Goal: Information Seeking & Learning: Learn about a topic

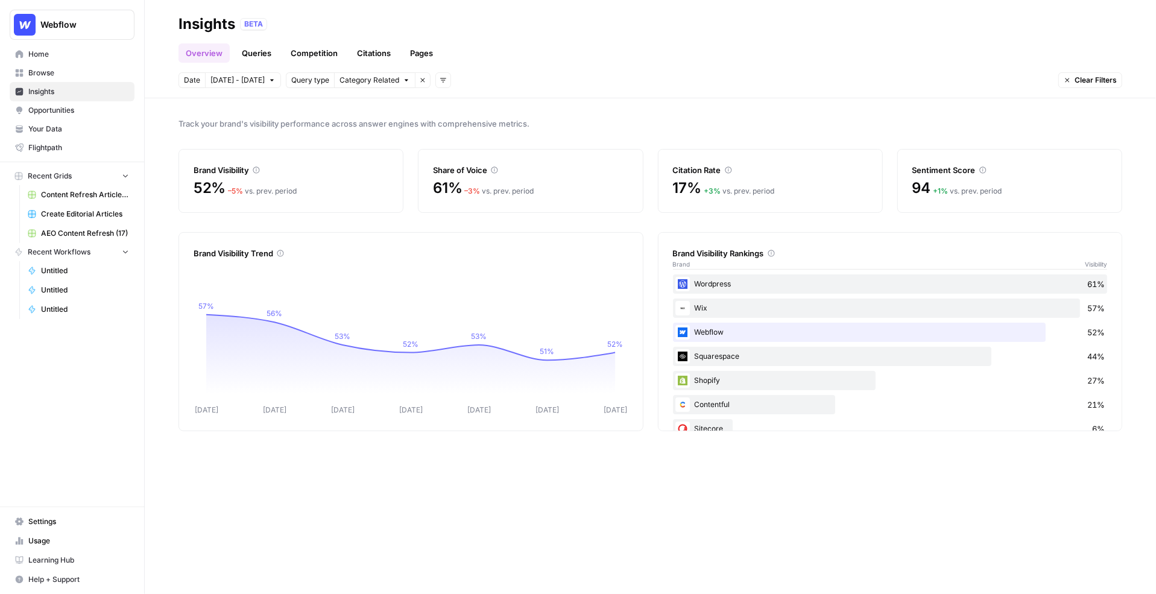
click at [241, 78] on span "[DATE] - [DATE]" at bounding box center [237, 80] width 54 height 11
click at [367, 77] on span "Category Related" at bounding box center [369, 80] width 60 height 11
click at [439, 82] on icon "button" at bounding box center [442, 80] width 7 height 7
click at [445, 102] on span "Topic" at bounding box center [451, 106] width 31 height 12
click at [485, 80] on span "Select topics" at bounding box center [492, 80] width 44 height 11
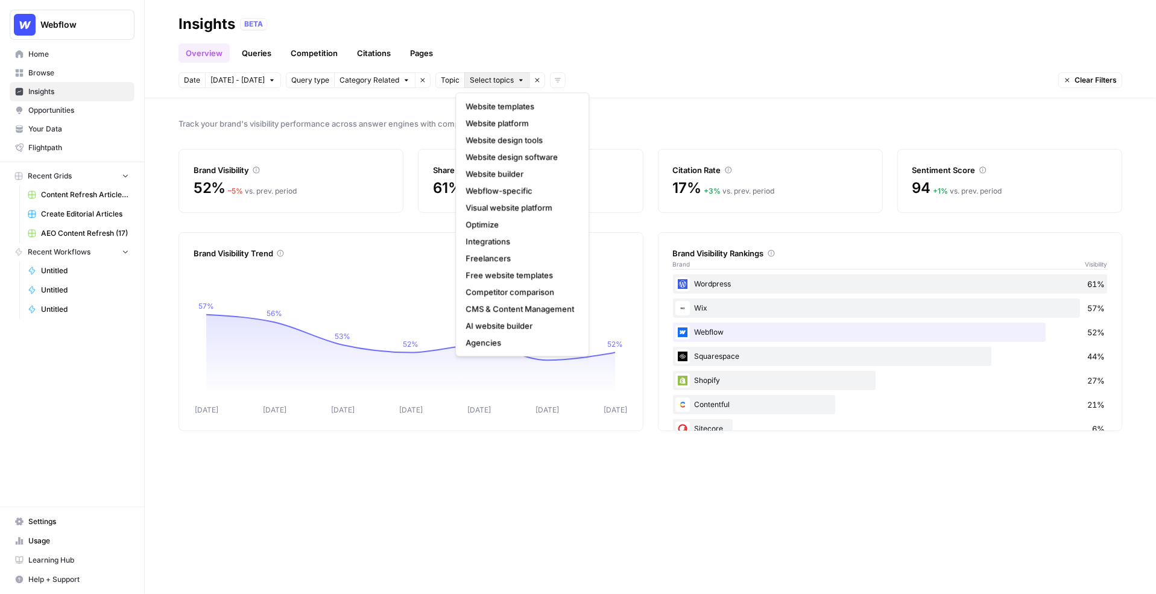
click at [534, 79] on icon "button" at bounding box center [537, 80] width 7 height 7
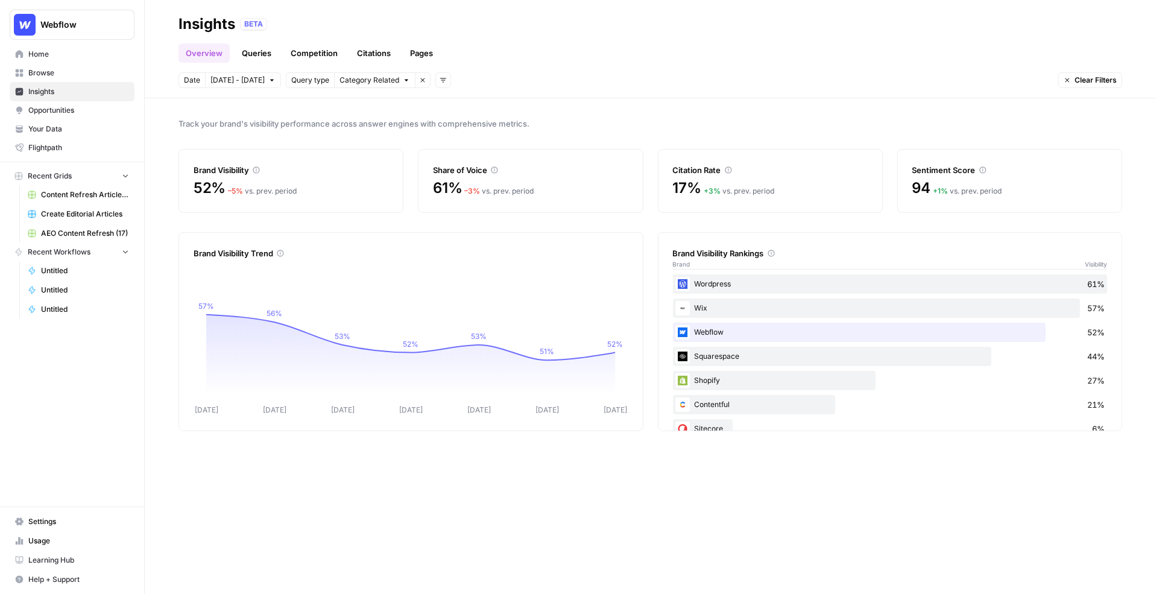
click at [440, 78] on icon "button" at bounding box center [443, 80] width 6 height 4
click at [442, 126] on span "Platform" at bounding box center [451, 123] width 31 height 12
click at [491, 79] on span "Select platform" at bounding box center [506, 80] width 52 height 11
click at [614, 51] on div "Overview Queries Competition Citations Pages" at bounding box center [649, 48] width 943 height 29
click at [267, 49] on link "Queries" at bounding box center [257, 52] width 44 height 19
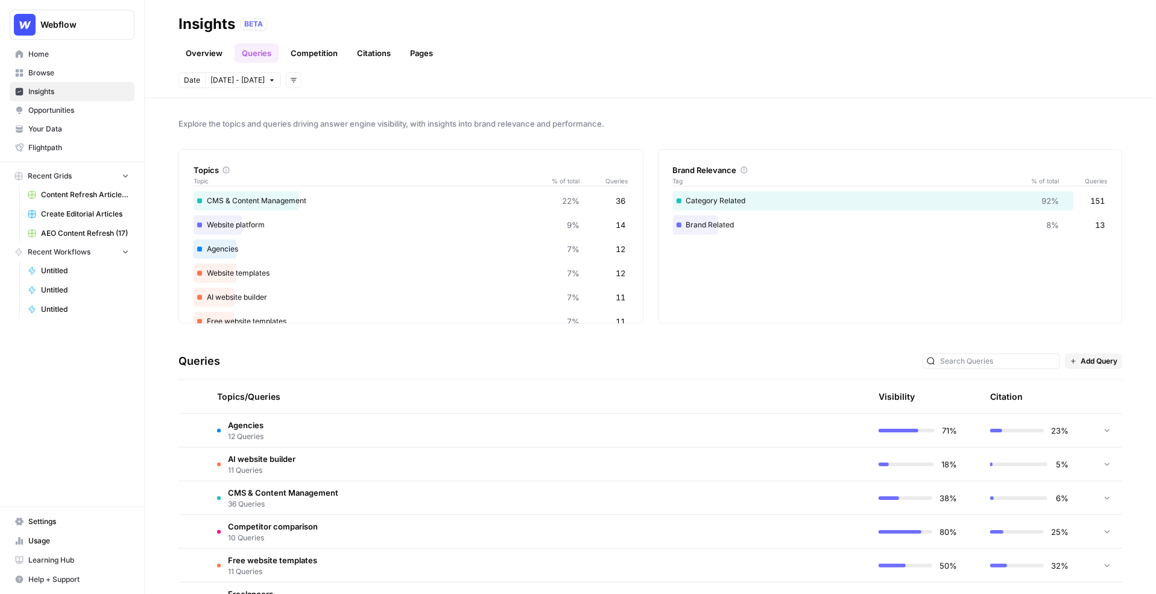
click at [1096, 429] on td at bounding box center [1107, 430] width 30 height 33
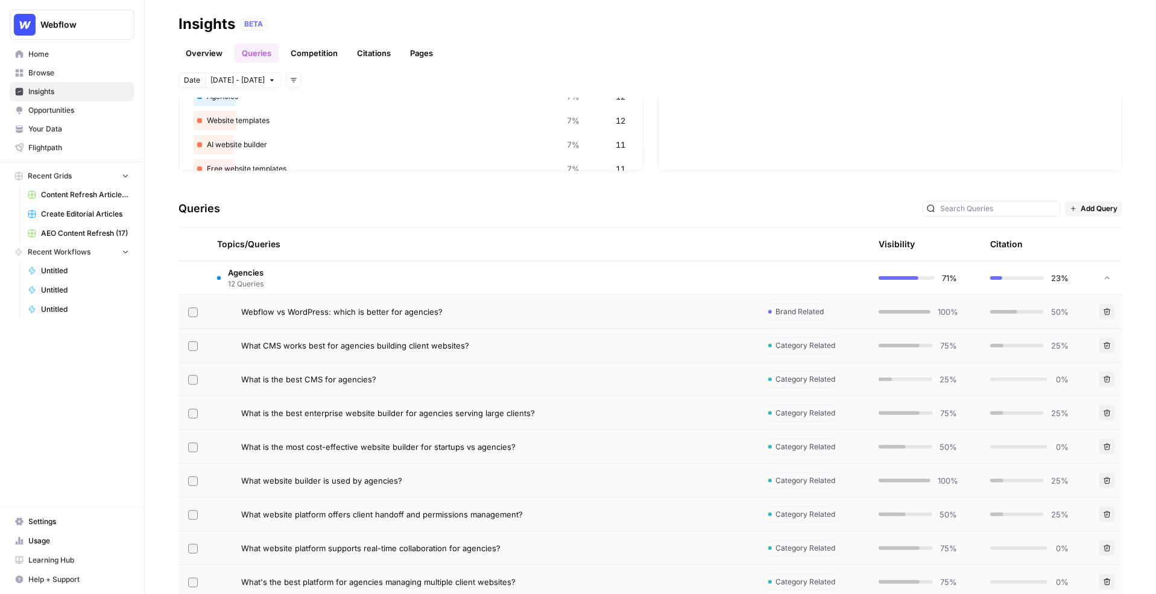
scroll to position [155, 0]
click at [609, 345] on div "What CMS works best for agencies building client websites?" at bounding box center [492, 343] width 503 height 12
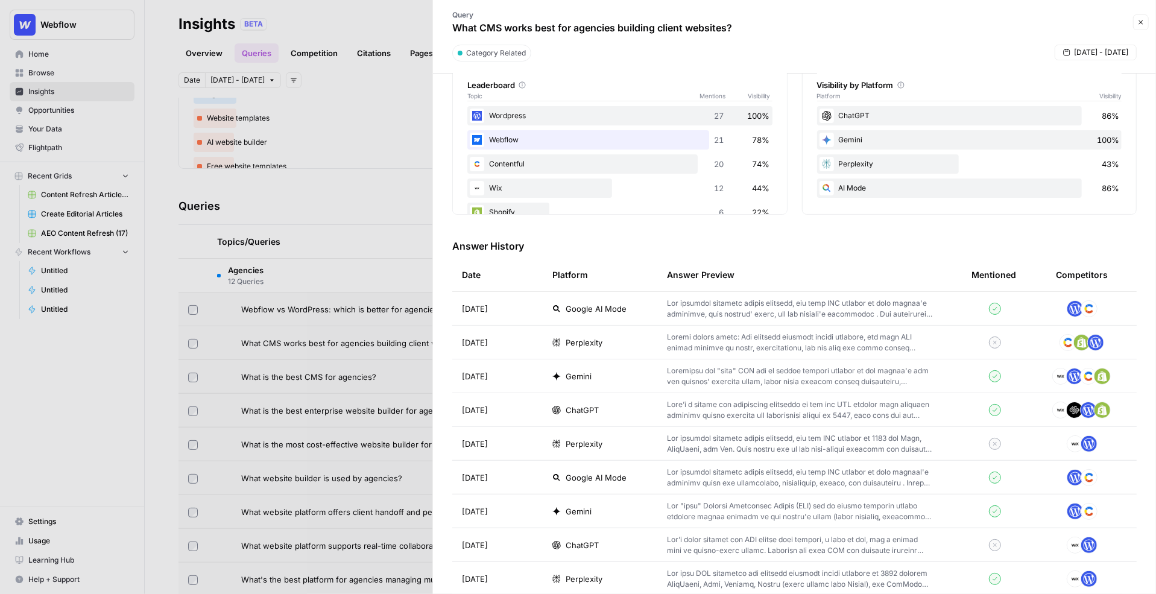
scroll to position [206, 0]
click at [705, 351] on p at bounding box center [800, 343] width 266 height 22
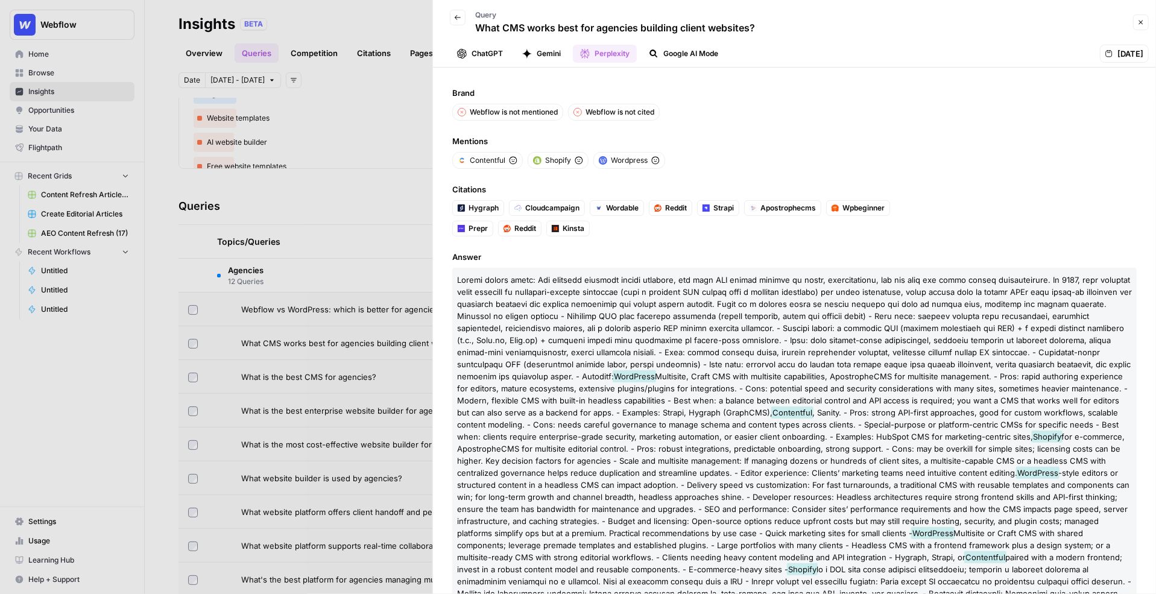
click at [378, 154] on div at bounding box center [578, 297] width 1156 height 594
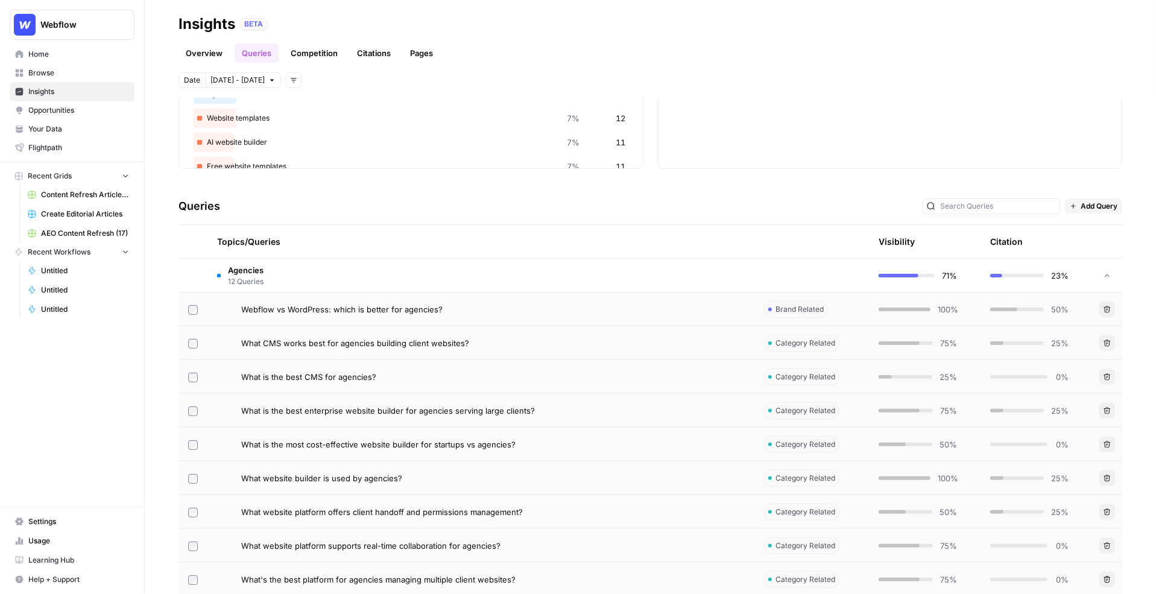
click at [373, 49] on link "Citations" at bounding box center [374, 52] width 48 height 19
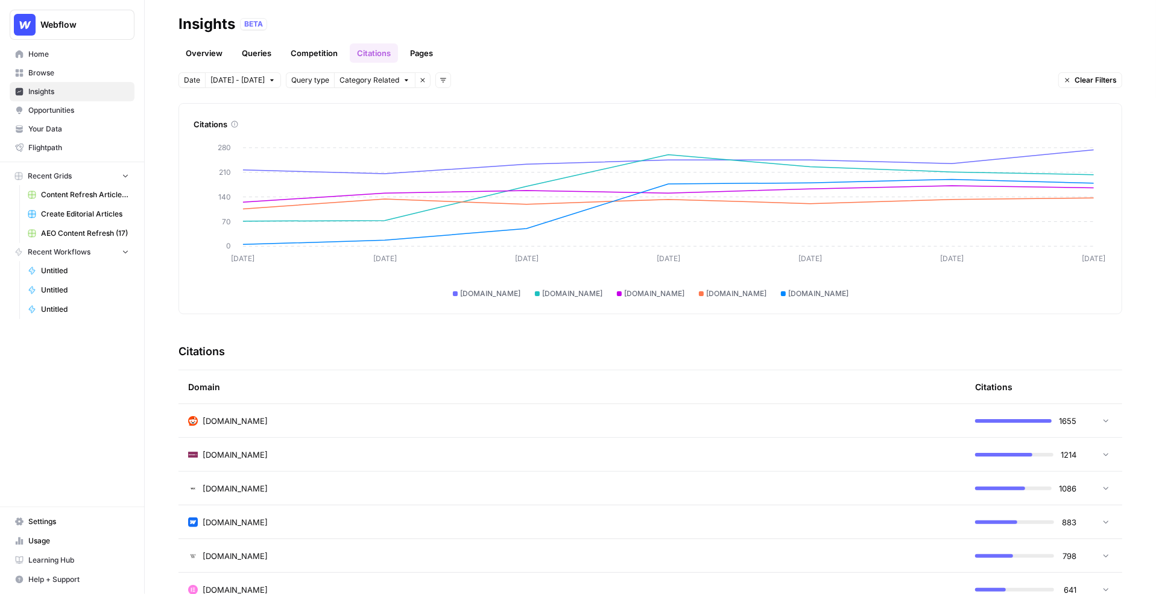
scroll to position [45, 0]
click at [728, 416] on div "reddit.com" at bounding box center [571, 422] width 767 height 12
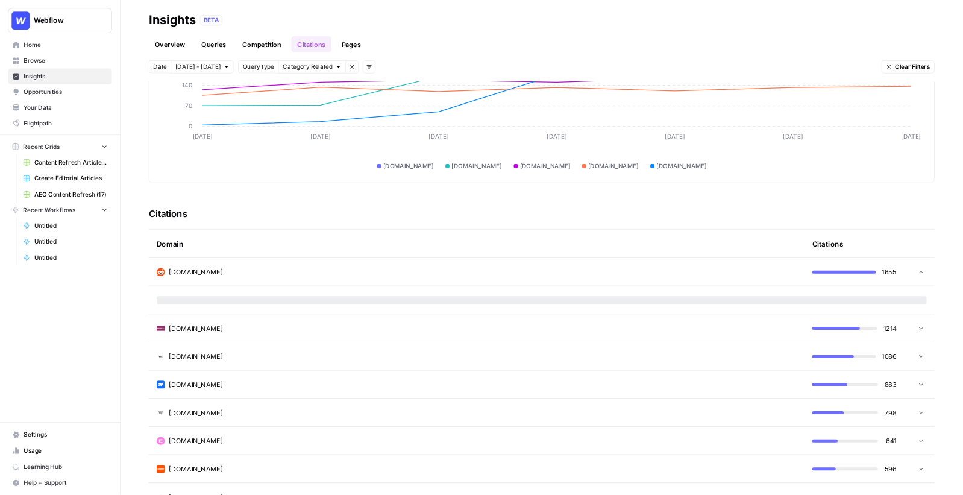
scroll to position [141, 0]
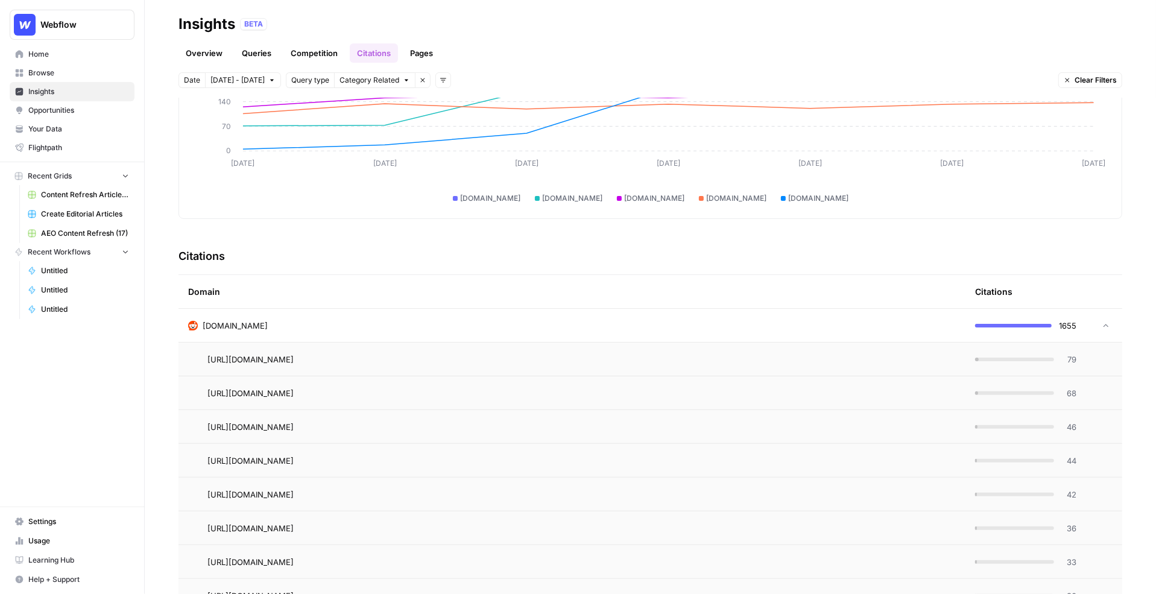
click at [670, 367] on td "https://www.reddit.com/r/Frontend/comments/158i5pi/what_cms_would_you_pick_for_…" at bounding box center [571, 358] width 787 height 33
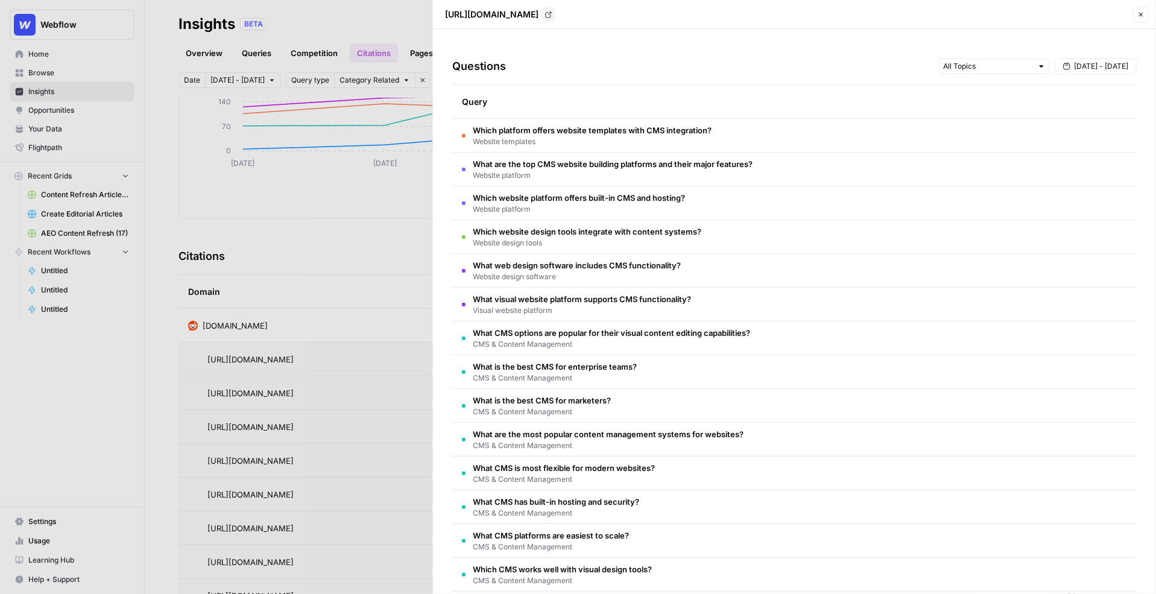
click at [325, 299] on div at bounding box center [578, 297] width 1156 height 594
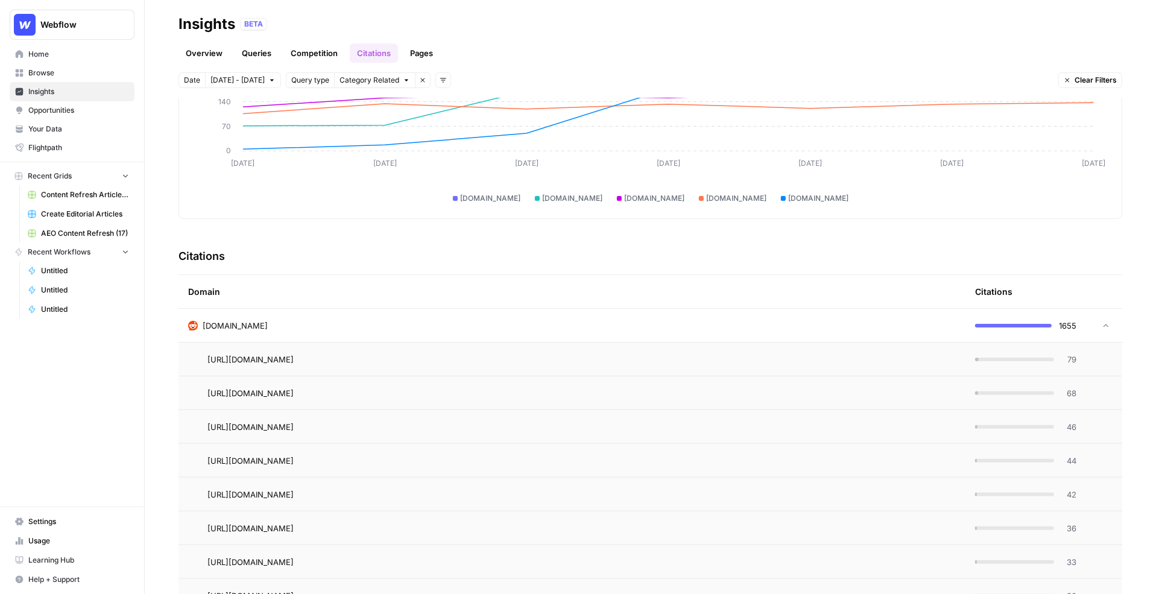
click at [375, 315] on td "reddit.com" at bounding box center [571, 325] width 787 height 33
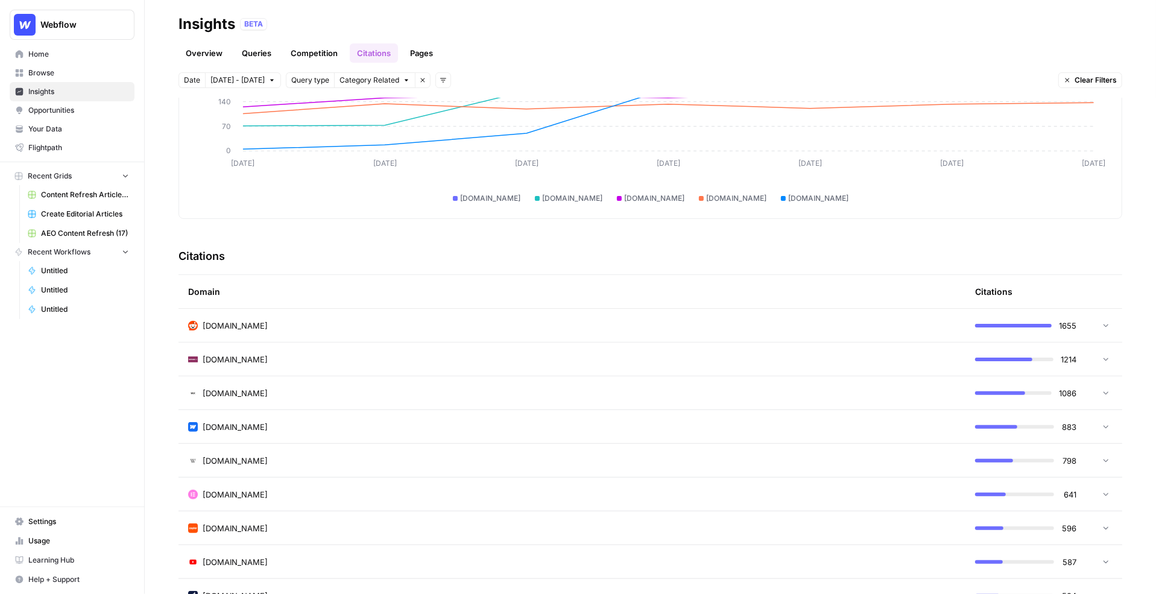
click at [51, 111] on span "Opportunities" at bounding box center [78, 110] width 101 height 11
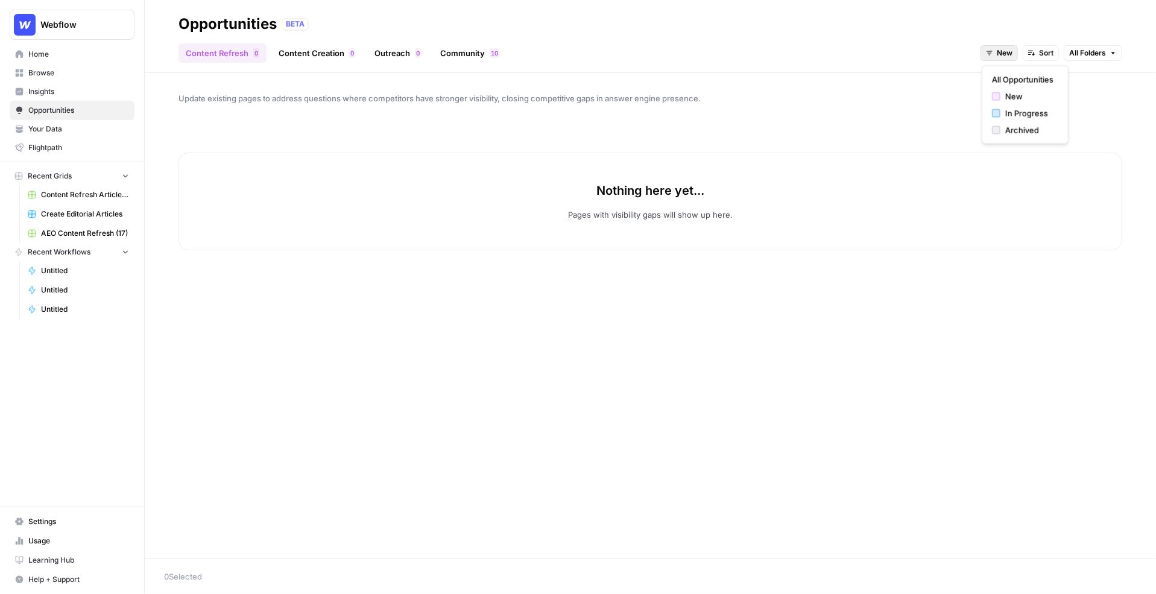
click at [1001, 59] on button "New" at bounding box center [998, 53] width 37 height 16
click at [1003, 81] on span "All Opportunities" at bounding box center [1022, 80] width 61 height 12
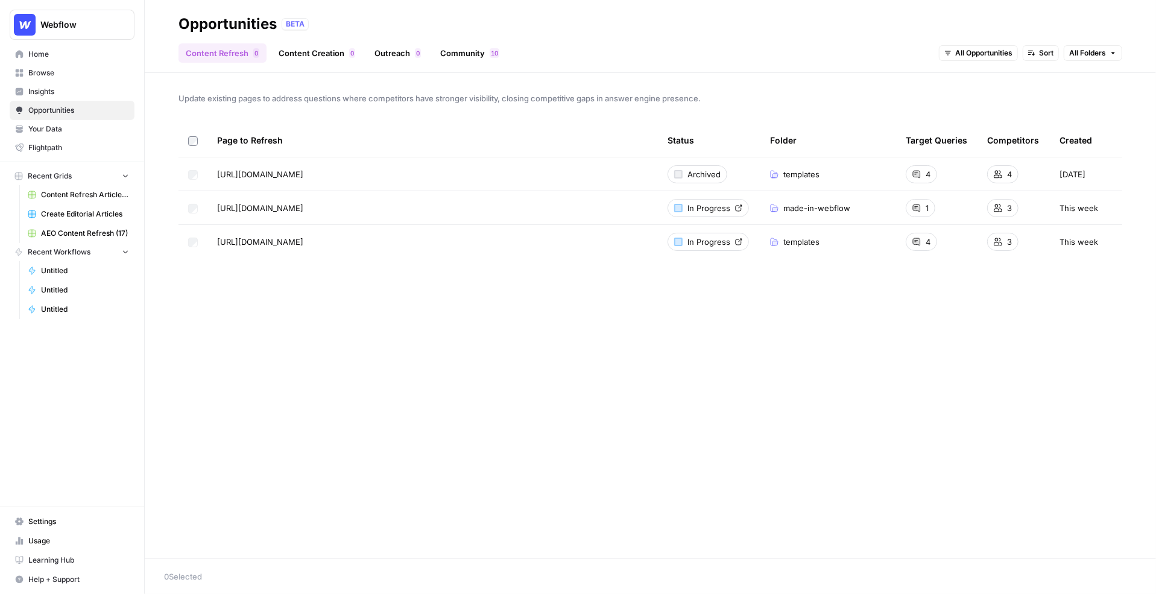
click at [319, 55] on link "Content Creation 0" at bounding box center [316, 52] width 91 height 19
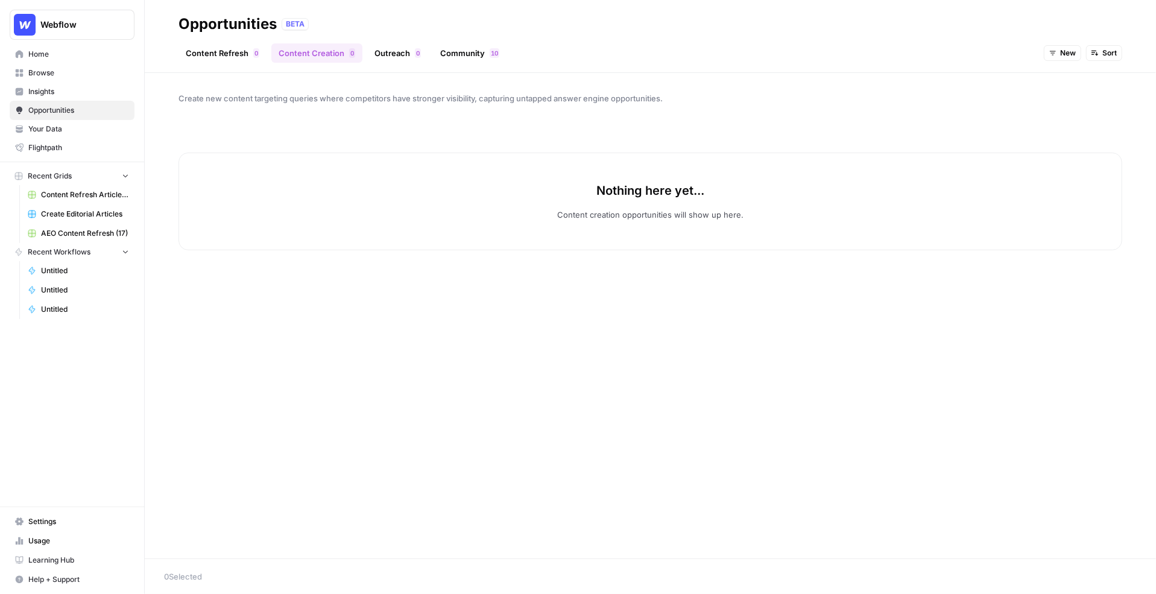
click at [1069, 51] on span "New" at bounding box center [1068, 53] width 16 height 11
click at [1065, 78] on span "All Opportunities" at bounding box center [1084, 80] width 61 height 12
click at [1051, 57] on span "All Opportunities" at bounding box center [1046, 53] width 57 height 11
click at [1035, 116] on span "In Progress" at bounding box center [1049, 113] width 48 height 12
click at [1049, 52] on span "In Progress" at bounding box center [1055, 53] width 40 height 11
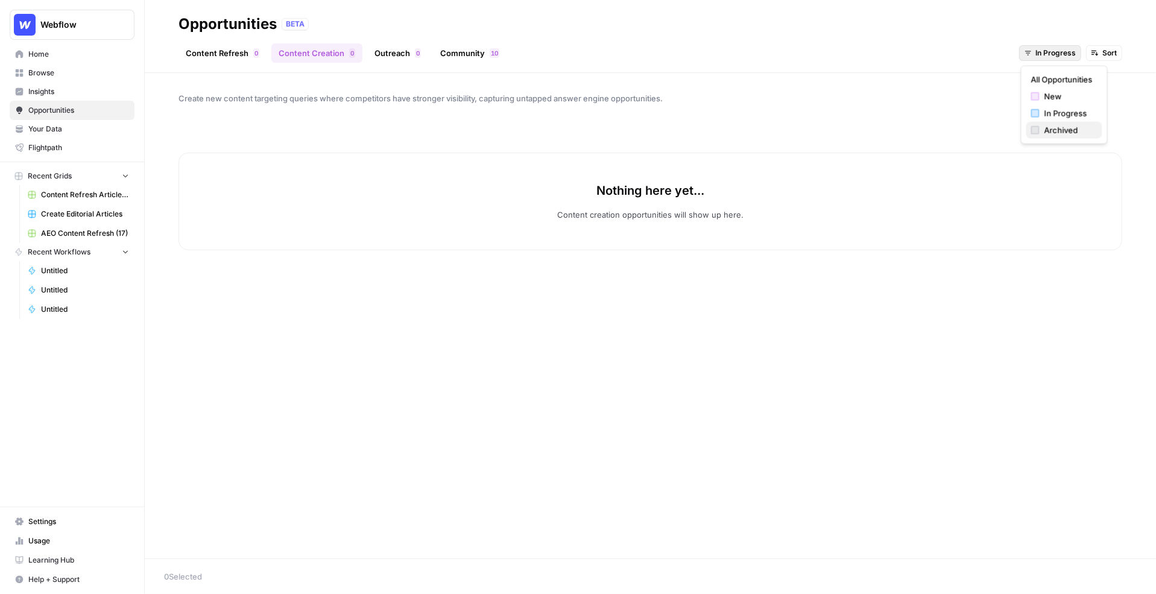
click at [1049, 133] on span "Archived" at bounding box center [1068, 130] width 48 height 12
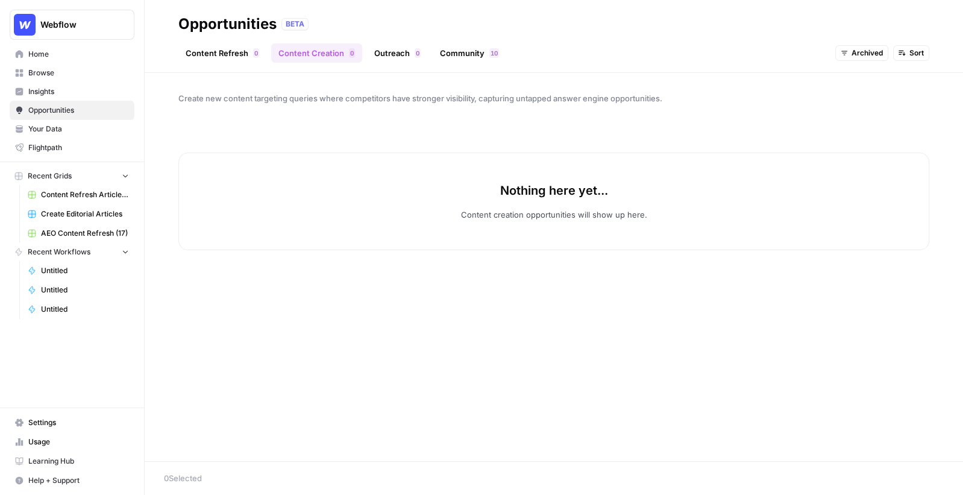
click at [846, 58] on button "Archived" at bounding box center [862, 53] width 53 height 16
click at [852, 83] on span "All Opportunities" at bounding box center [876, 79] width 61 height 12
click at [391, 56] on link "Outreach 0" at bounding box center [397, 52] width 61 height 19
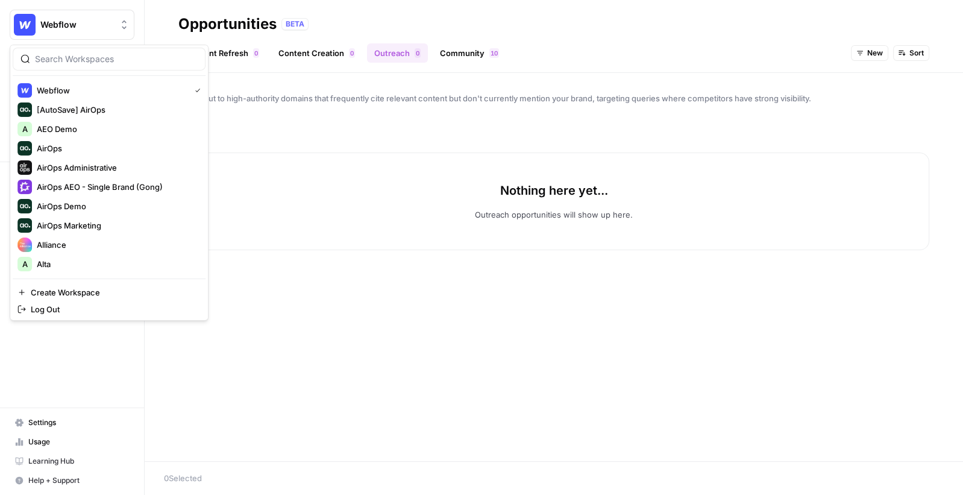
click at [61, 25] on span "Webflow" at bounding box center [76, 25] width 73 height 12
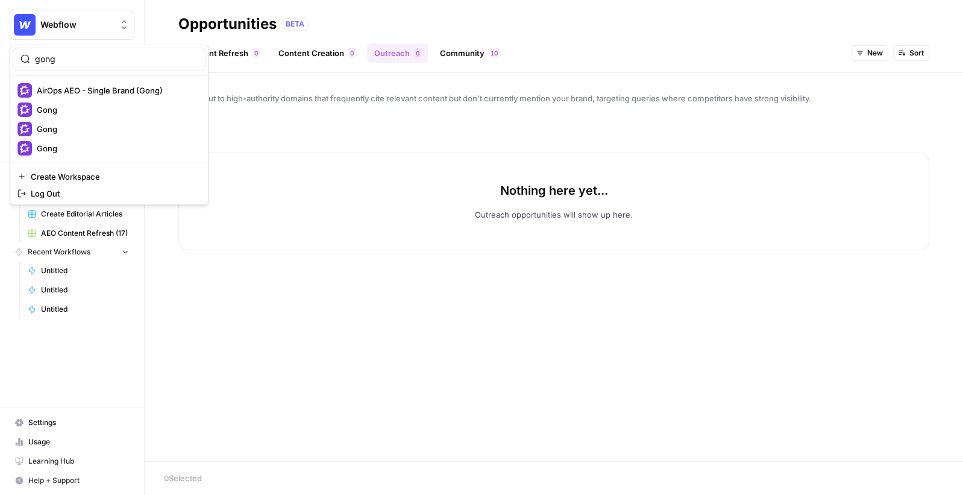
type input "gong"
click at [72, 91] on span "AirOps AEO - Single Brand (Gong)" at bounding box center [116, 90] width 159 height 12
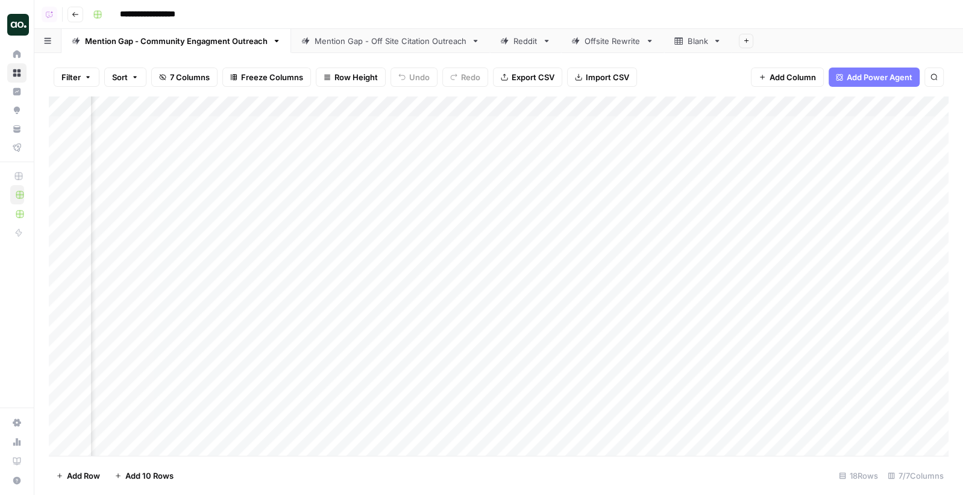
scroll to position [0, 875]
click at [869, 125] on div "Add Column" at bounding box center [499, 276] width 900 height 360
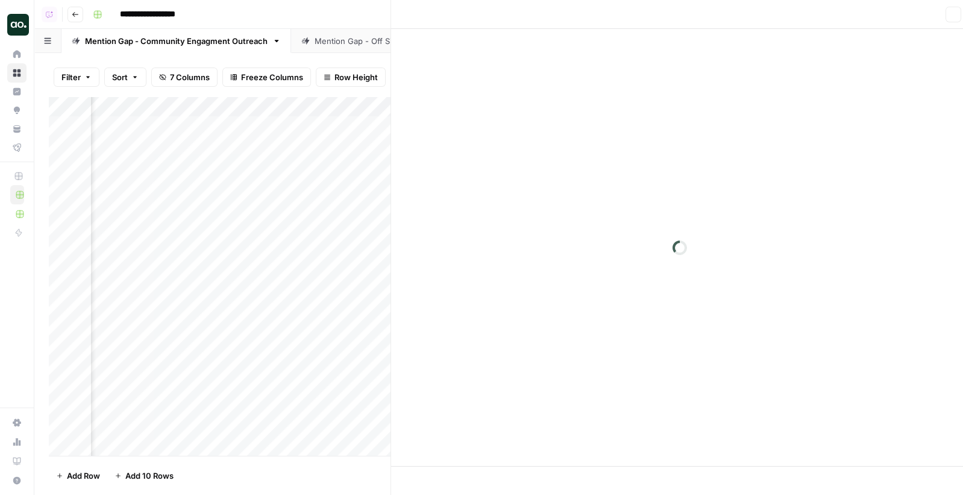
scroll to position [0, 871]
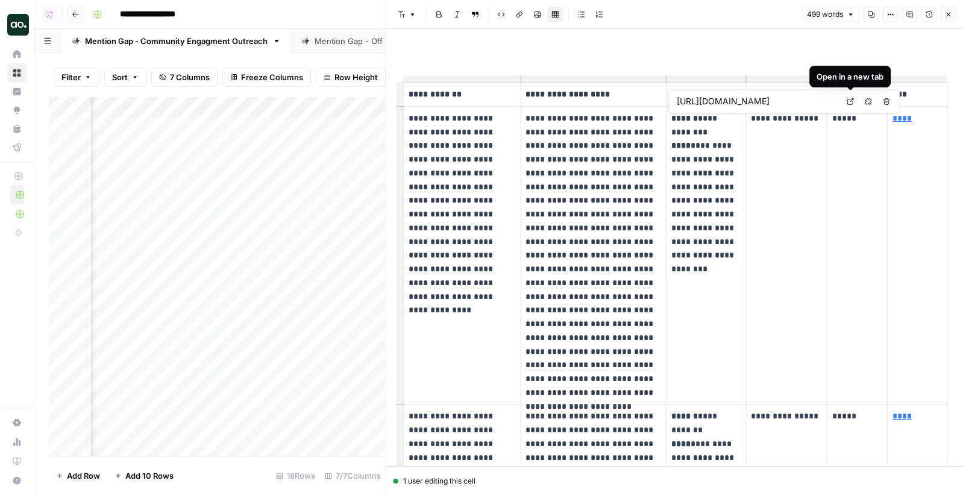
click at [849, 103] on icon at bounding box center [850, 101] width 7 height 7
click at [790, 131] on td "**********" at bounding box center [786, 255] width 81 height 298
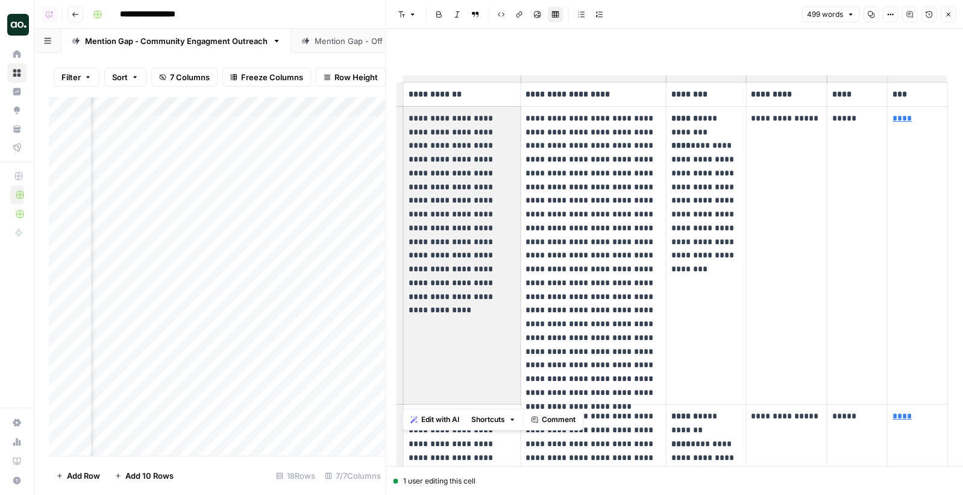
drag, startPoint x: 408, startPoint y: 118, endPoint x: 488, endPoint y: 229, distance: 137.4
click at [488, 229] on p "**********" at bounding box center [462, 194] width 107 height 165
click at [688, 119] on strong "******" at bounding box center [685, 118] width 27 height 8
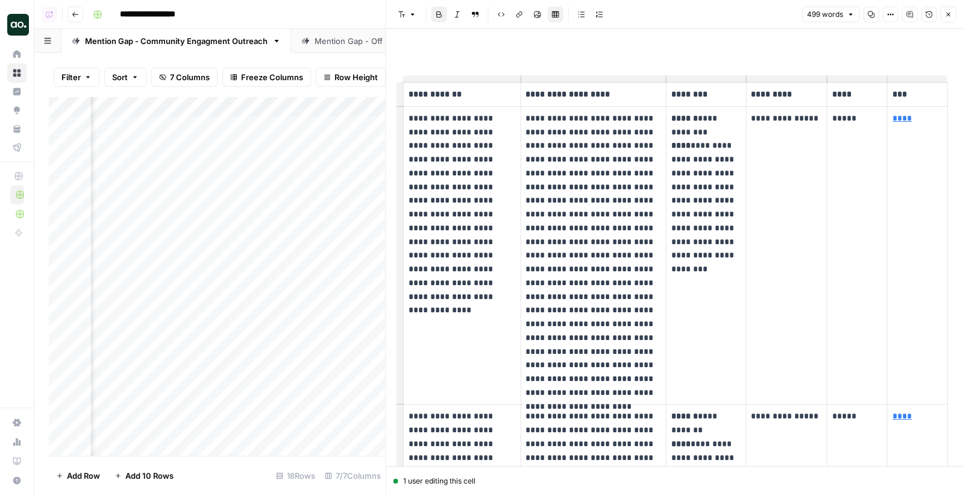
click at [722, 143] on p "**********" at bounding box center [707, 201] width 70 height 178
click at [345, 41] on div "Mention Gap - Off Site Citation Outreach" at bounding box center [391, 41] width 152 height 12
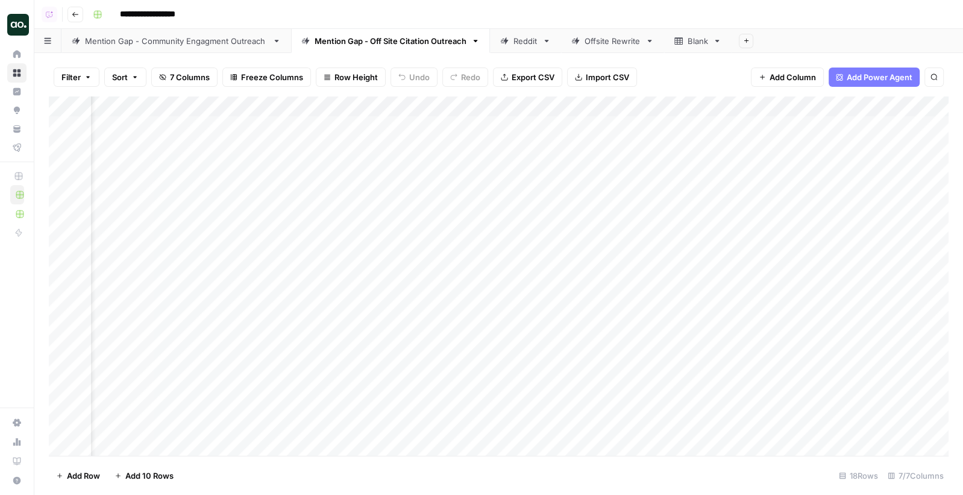
scroll to position [0, 235]
click at [870, 124] on div "Add Column" at bounding box center [499, 276] width 900 height 360
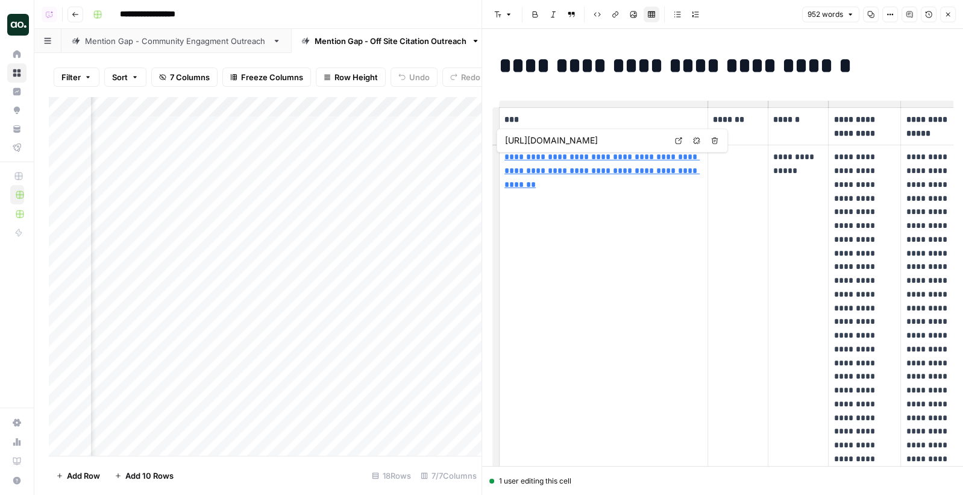
scroll to position [0, 18]
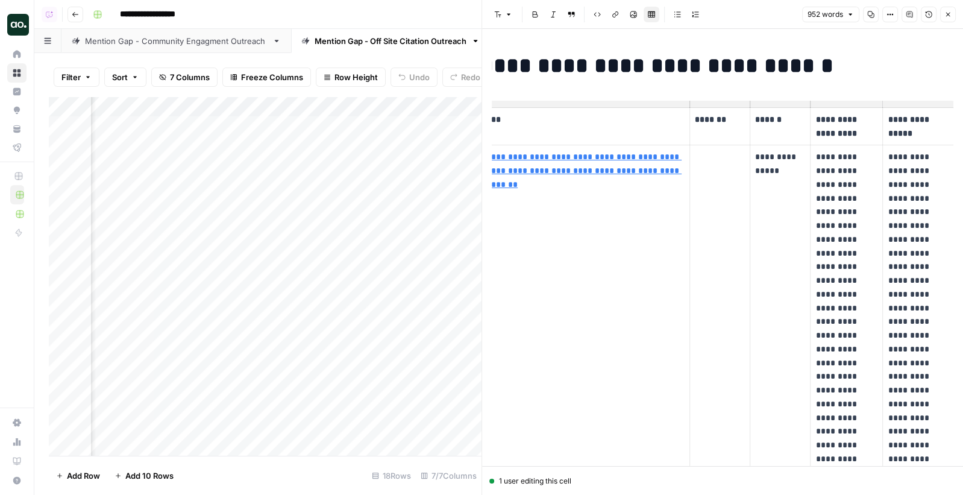
click at [769, 160] on p "**********" at bounding box center [780, 164] width 50 height 28
click at [726, 142] on th "*******" at bounding box center [720, 126] width 60 height 38
click at [793, 172] on p "**********" at bounding box center [780, 164] width 50 height 28
drag, startPoint x: 886, startPoint y: 157, endPoint x: 937, endPoint y: 368, distance: 216.7
click at [937, 368] on td "**********" at bounding box center [919, 424] width 72 height 559
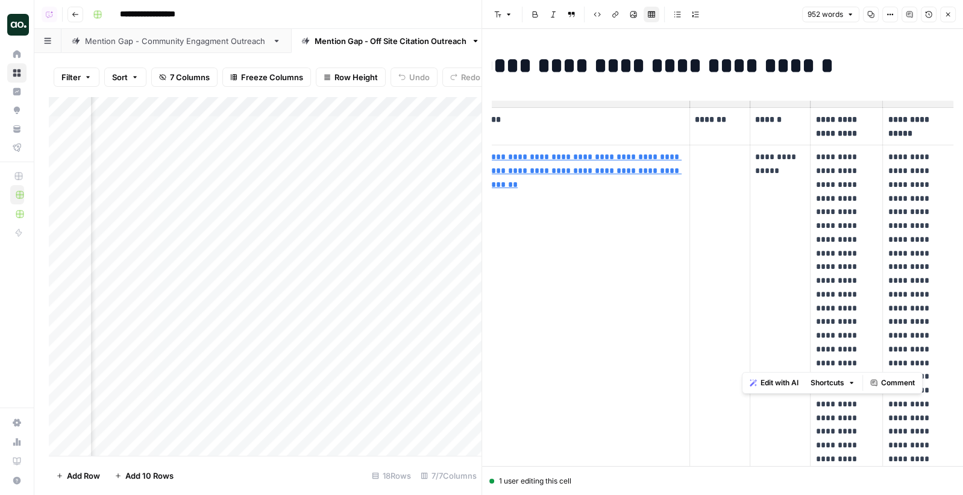
click at [907, 214] on p "**********" at bounding box center [918, 424] width 61 height 549
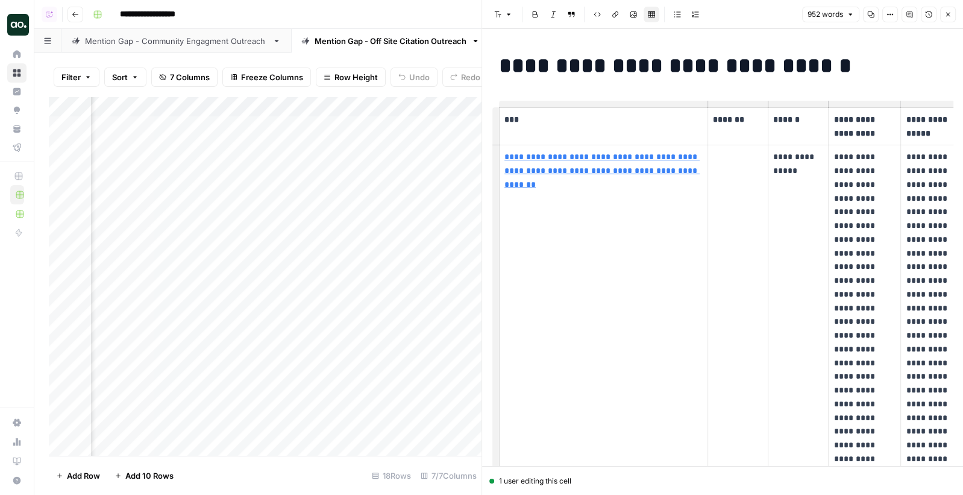
click at [934, 190] on p "**********" at bounding box center [936, 424] width 61 height 549
click at [952, 17] on button "Close" at bounding box center [948, 15] width 16 height 16
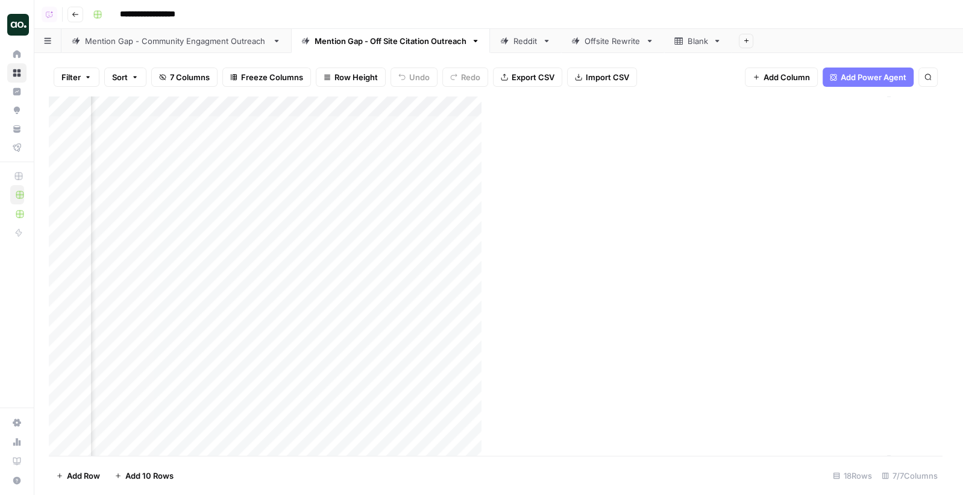
scroll to position [0, 220]
click at [723, 18] on div "**********" at bounding box center [519, 14] width 863 height 19
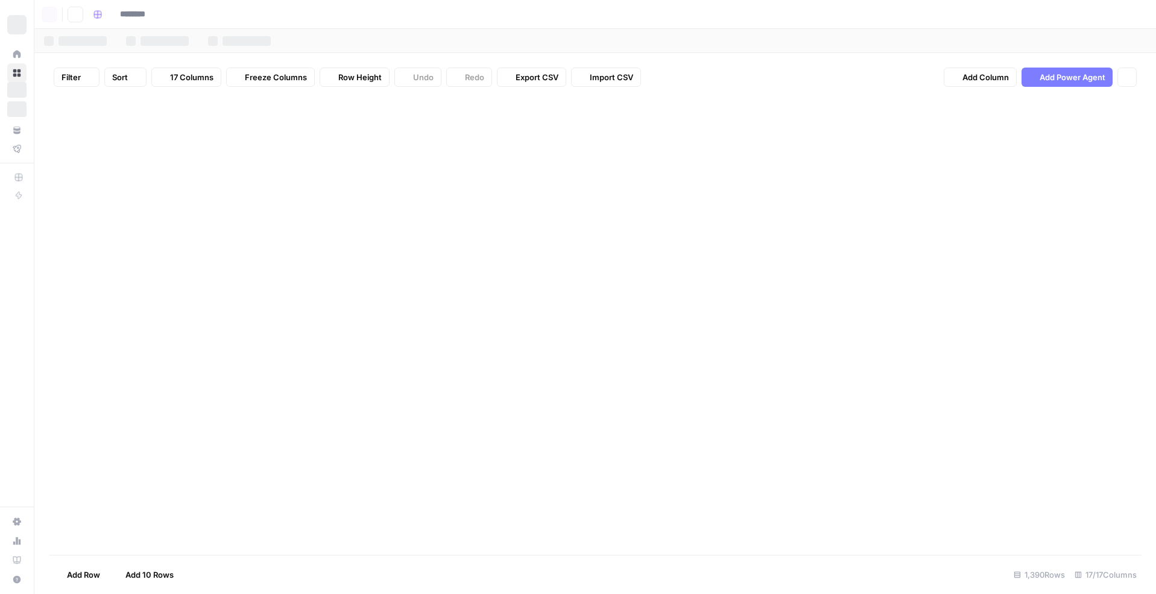
type input "**********"
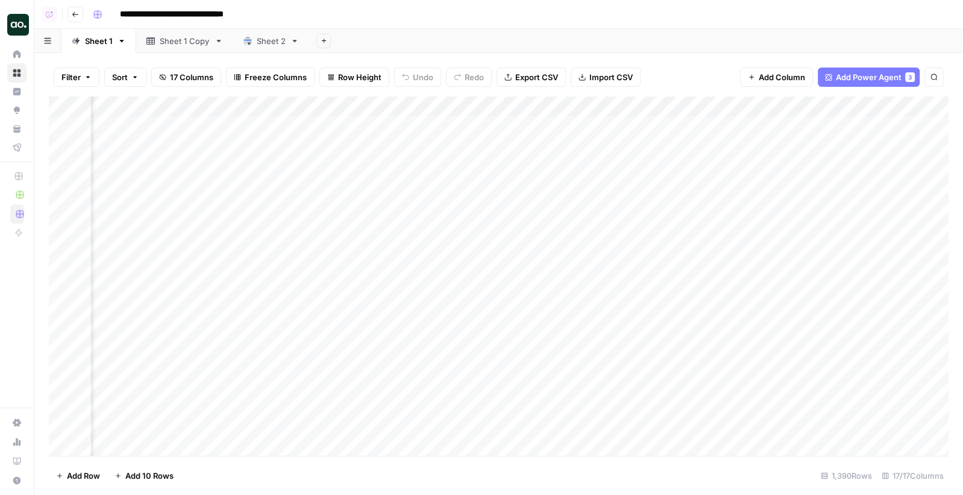
scroll to position [0, 813]
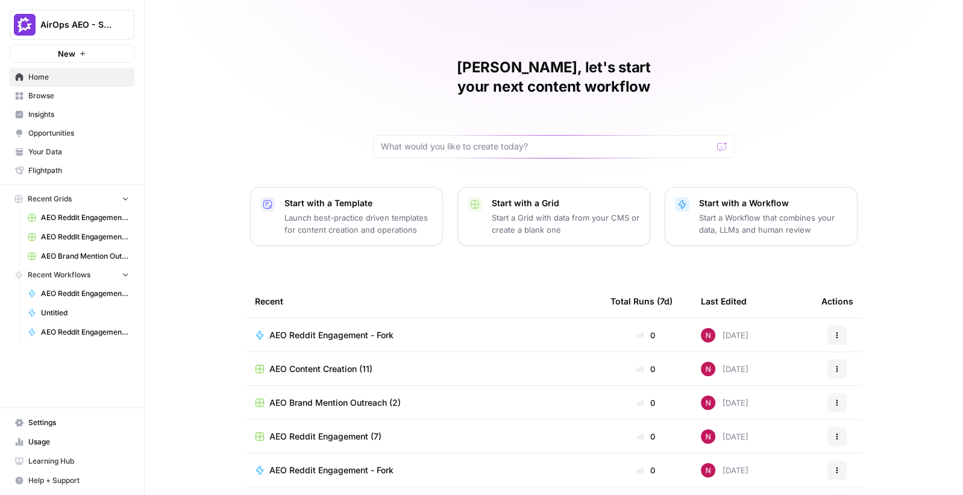
click at [60, 116] on span "Insights" at bounding box center [78, 114] width 101 height 11
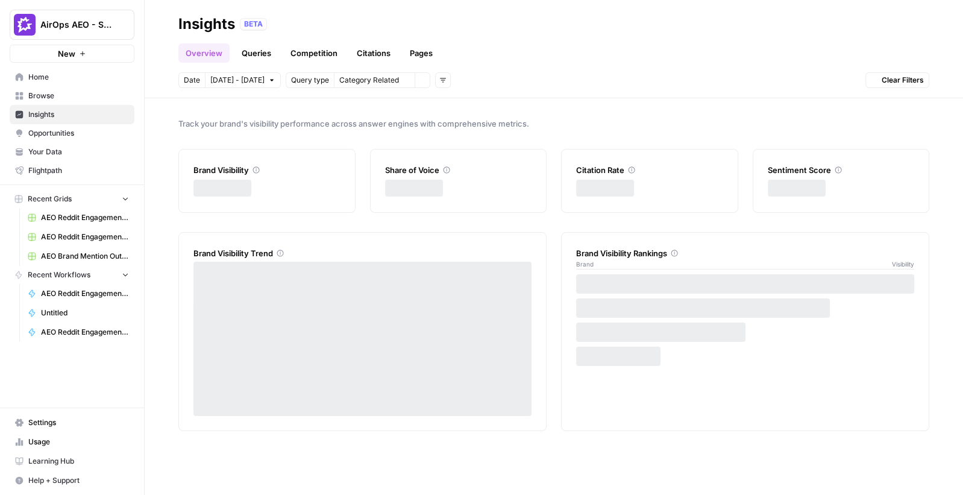
click at [60, 136] on span "Opportunities" at bounding box center [78, 133] width 101 height 11
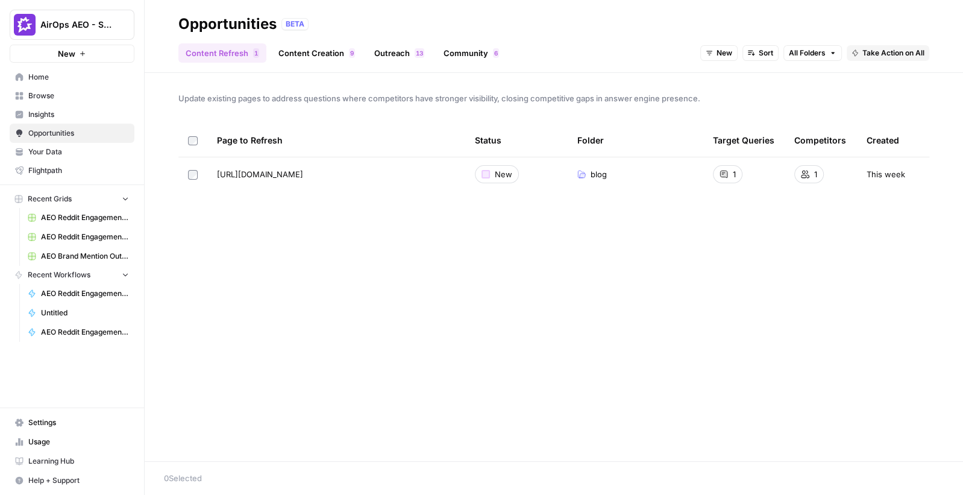
click at [391, 53] on link "Outreach 3 1" at bounding box center [399, 52] width 65 height 19
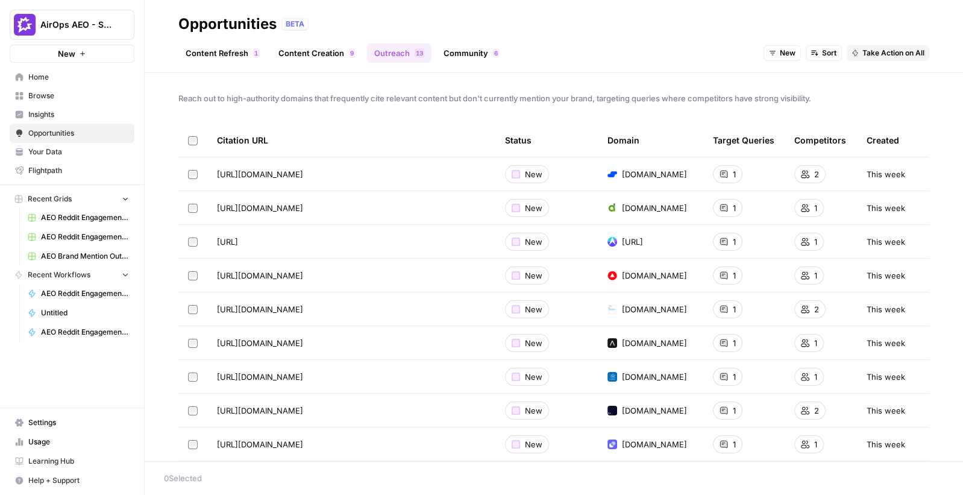
click at [461, 55] on link "Community 6" at bounding box center [471, 52] width 70 height 19
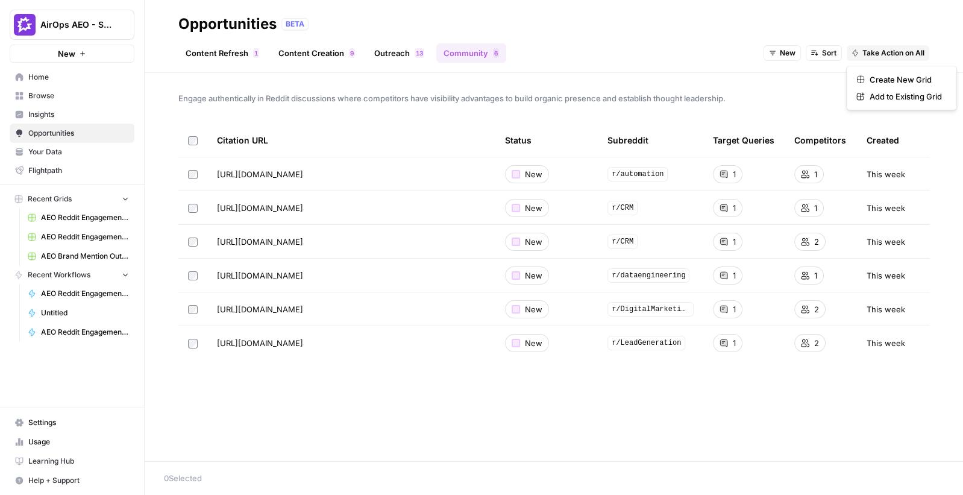
click at [875, 48] on span "Take Action on All" at bounding box center [894, 53] width 62 height 11
click at [890, 78] on span "Create New Grid" at bounding box center [906, 80] width 72 height 12
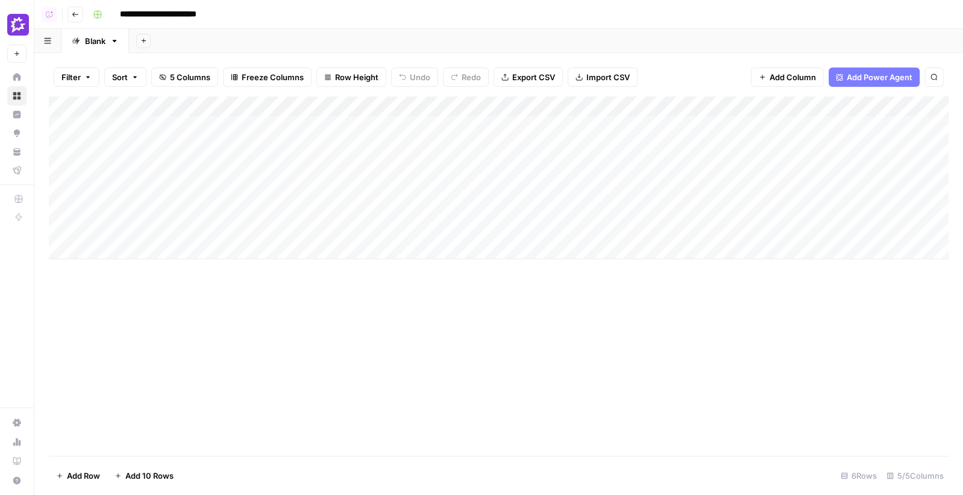
click at [430, 129] on div "Add Column" at bounding box center [499, 177] width 900 height 163
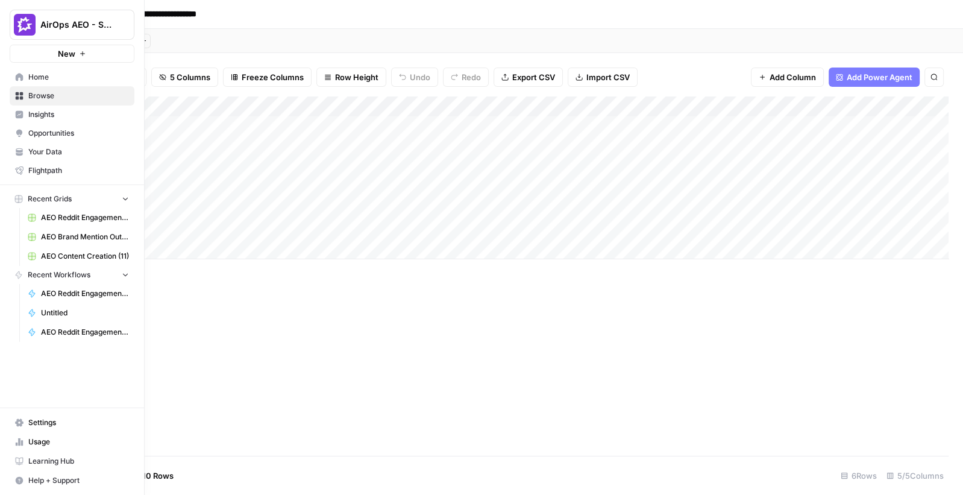
click at [29, 116] on span "Insights" at bounding box center [78, 114] width 101 height 11
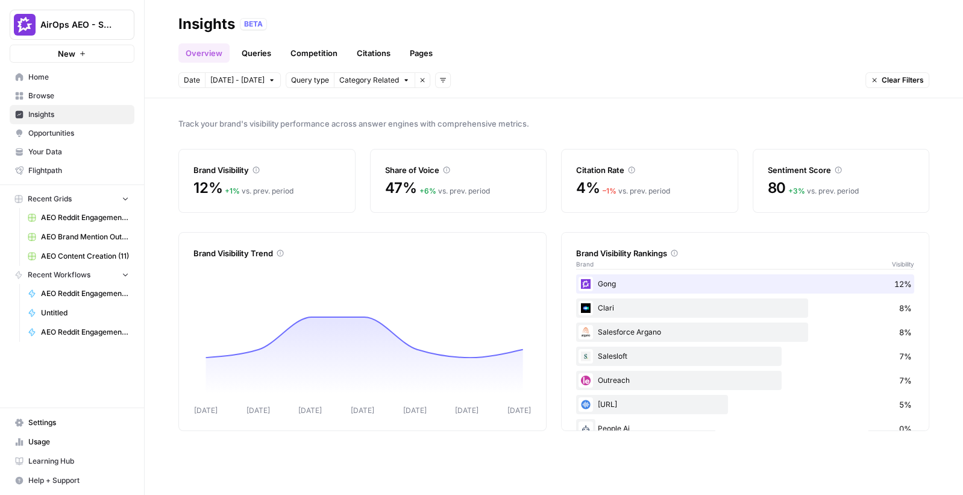
click at [251, 56] on link "Queries" at bounding box center [257, 52] width 44 height 19
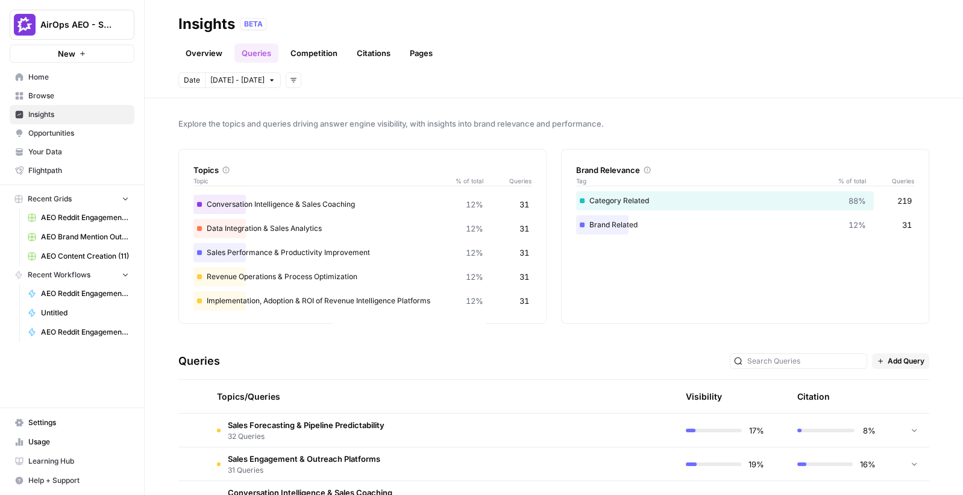
scroll to position [116, 0]
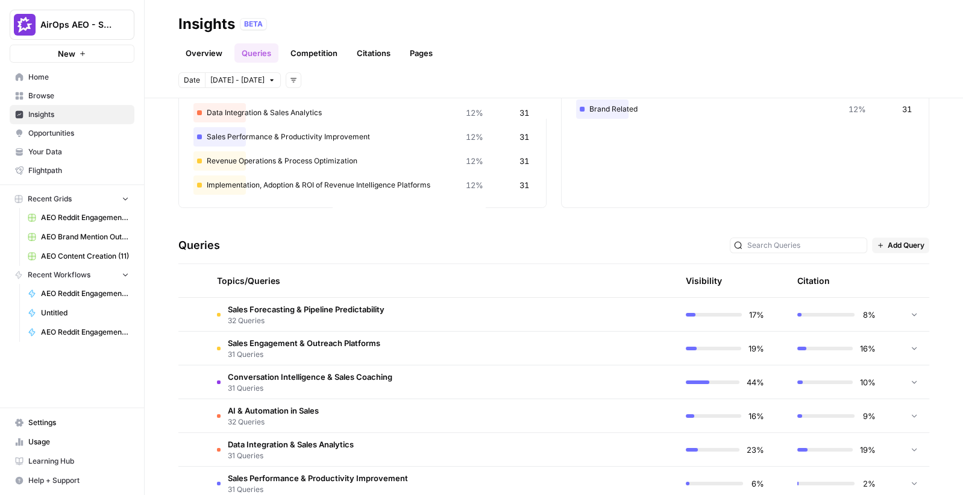
click at [446, 315] on td "Sales Forecasting & Pipeline Predictability 32 Queries" at bounding box center [384, 314] width 354 height 33
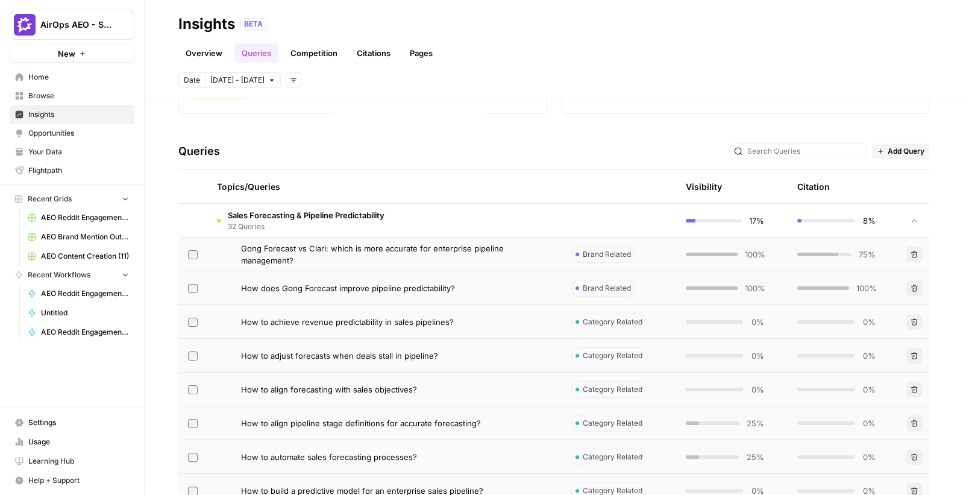
scroll to position [212, 0]
click at [476, 318] on div "How to achieve revenue predictability in sales pipelines?" at bounding box center [396, 320] width 311 height 12
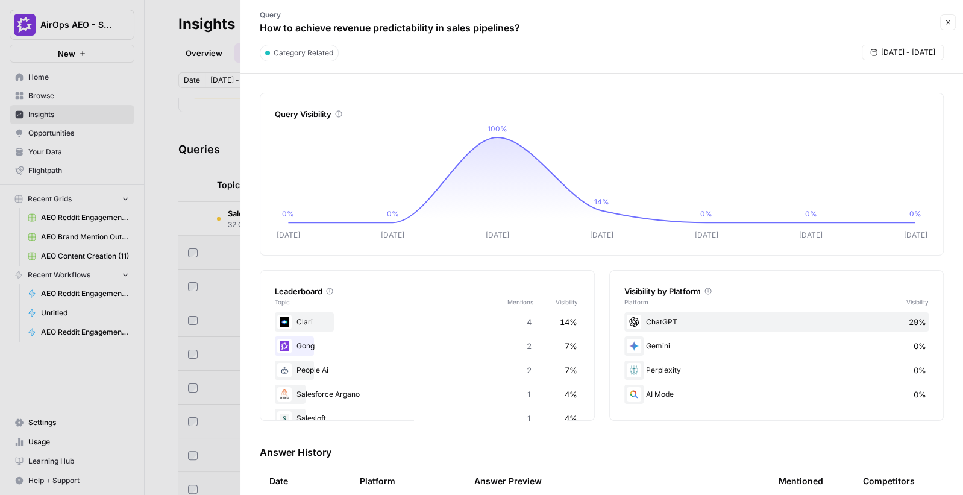
click at [207, 182] on div at bounding box center [481, 247] width 963 height 495
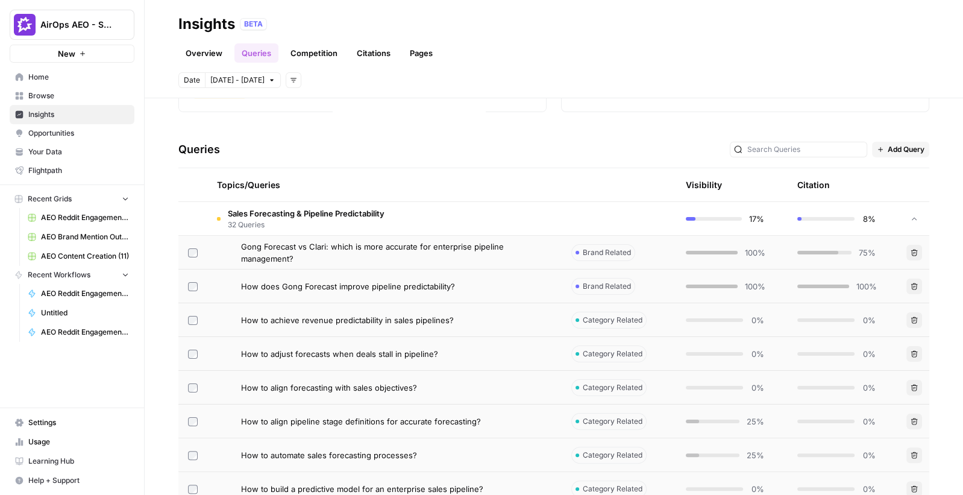
click at [373, 57] on link "Citations" at bounding box center [374, 52] width 48 height 19
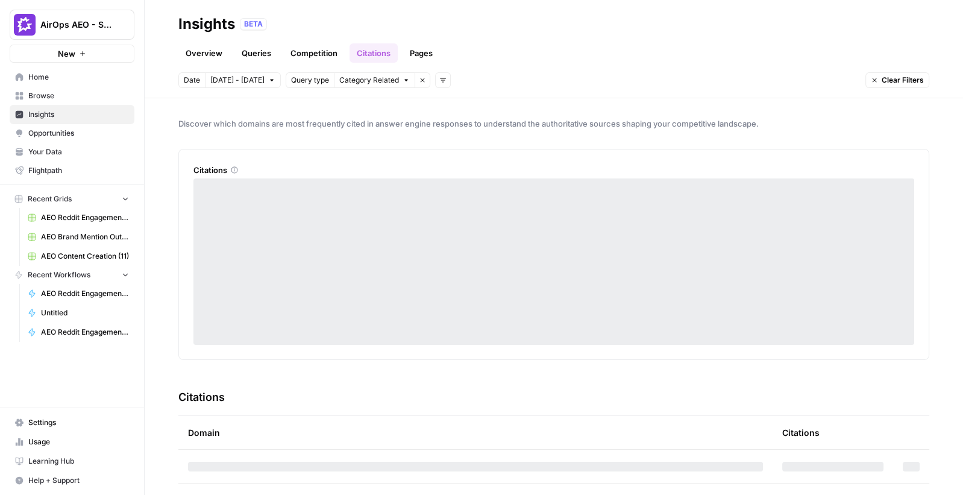
click at [413, 57] on link "Pages" at bounding box center [421, 52] width 37 height 19
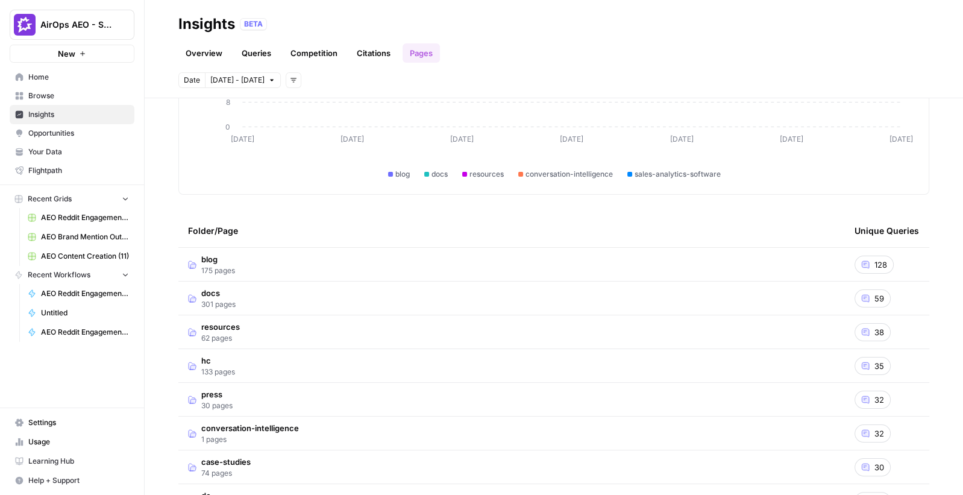
scroll to position [195, 0]
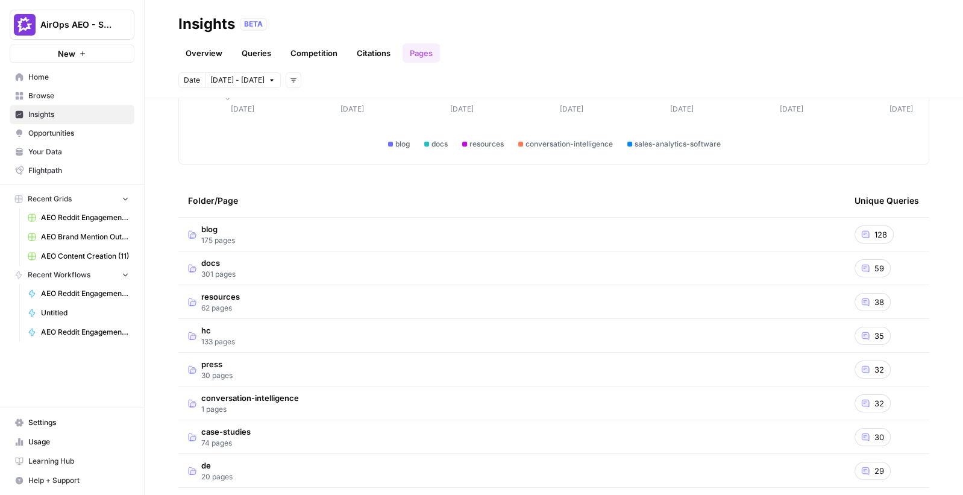
click at [268, 233] on td "blog 175 pages" at bounding box center [511, 234] width 667 height 33
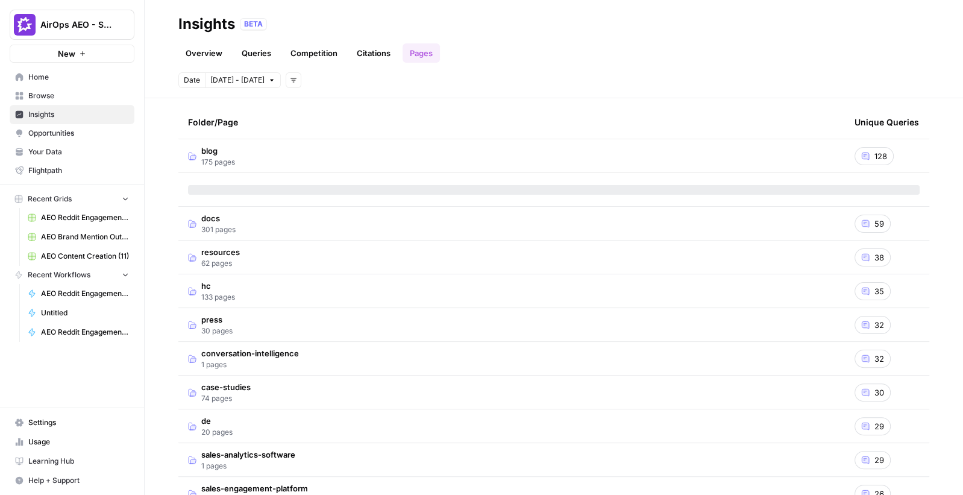
scroll to position [275, 0]
